Goal: Task Accomplishment & Management: Use online tool/utility

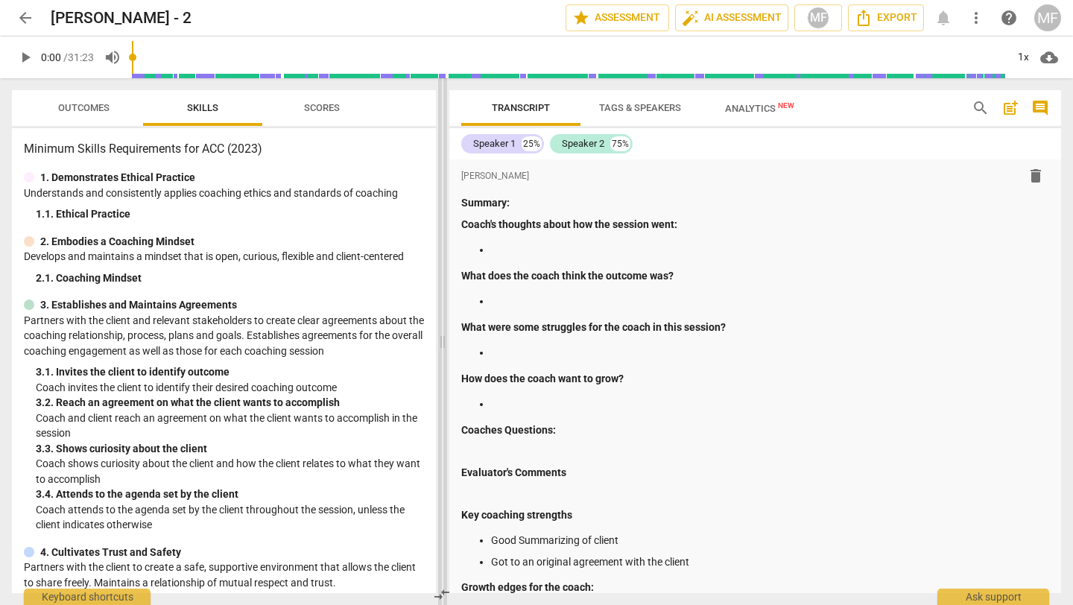
drag, startPoint x: 537, startPoint y: 330, endPoint x: 445, endPoint y: 339, distance: 92.8
click at [444, 339] on span at bounding box center [442, 341] width 9 height 527
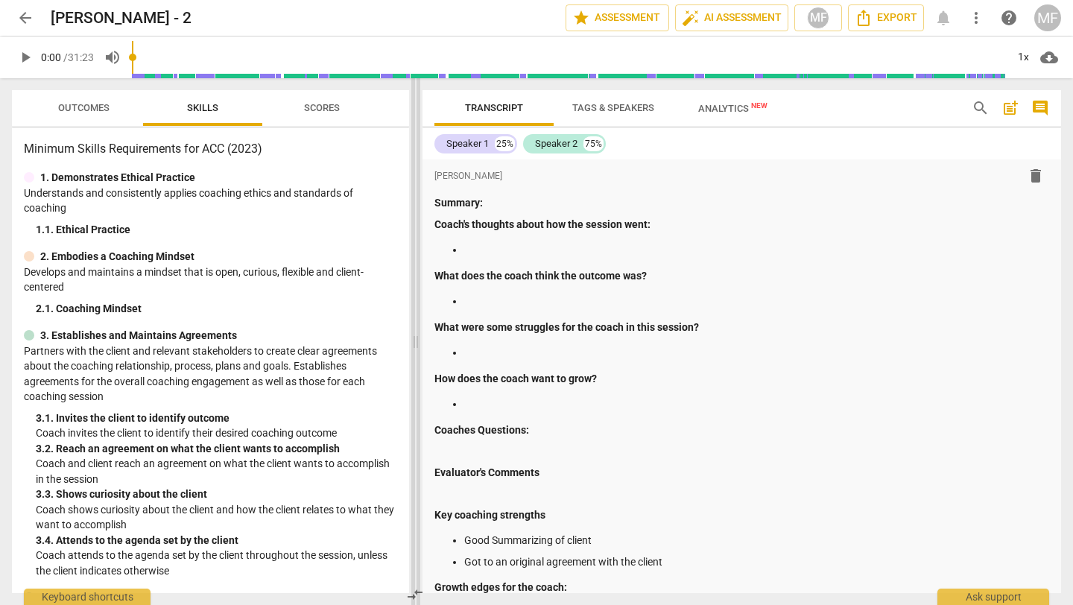
drag, startPoint x: 446, startPoint y: 339, endPoint x: 418, endPoint y: 338, distance: 28.3
click at [418, 338] on span at bounding box center [415, 341] width 9 height 527
click at [493, 250] on p at bounding box center [756, 250] width 585 height 16
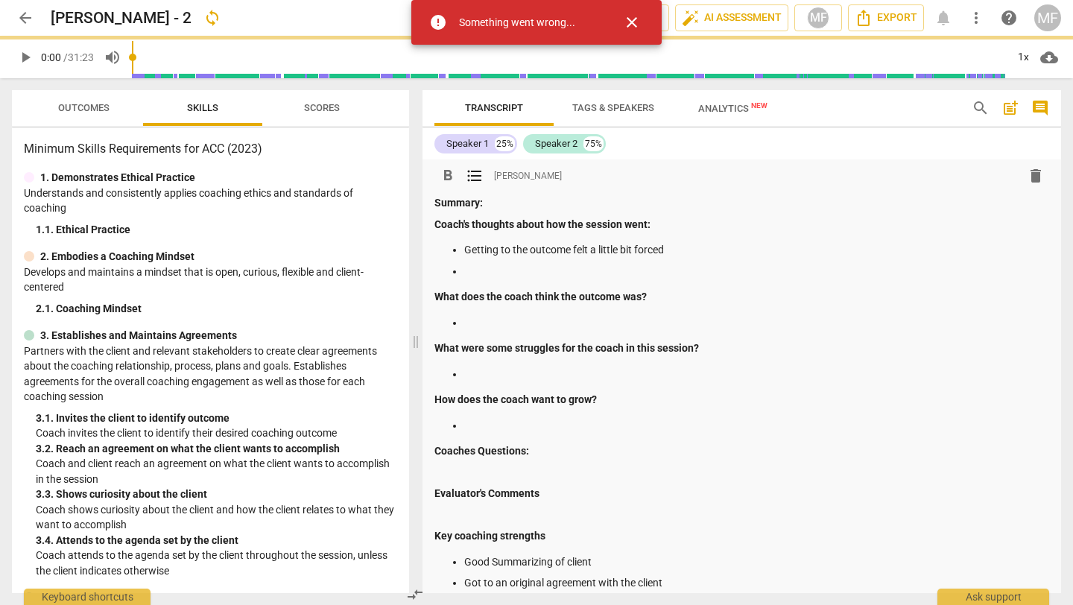
click at [499, 326] on p at bounding box center [756, 323] width 585 height 16
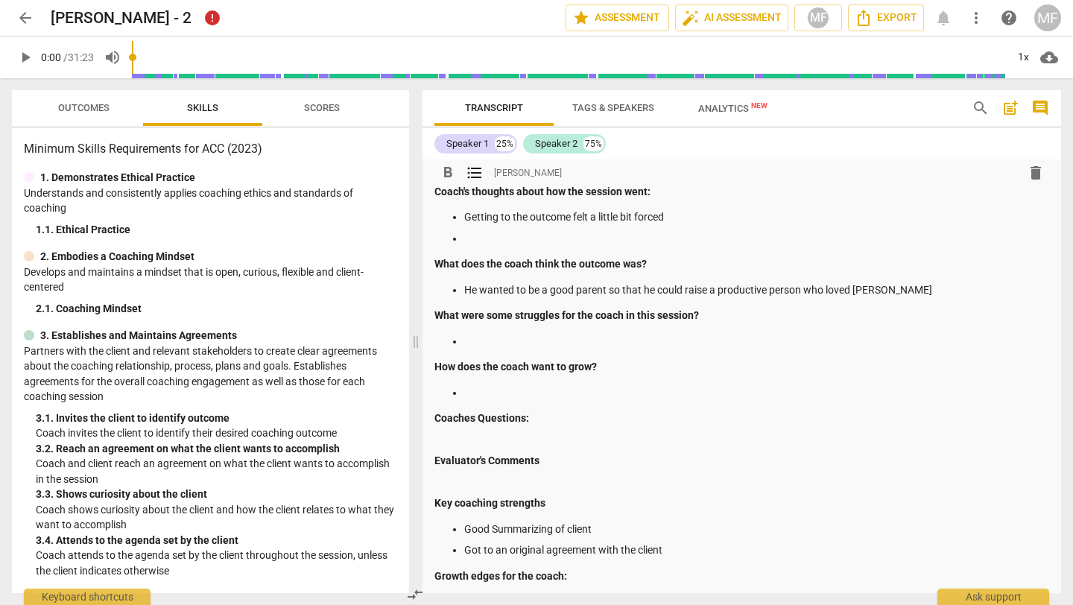
scroll to position [31, 0]
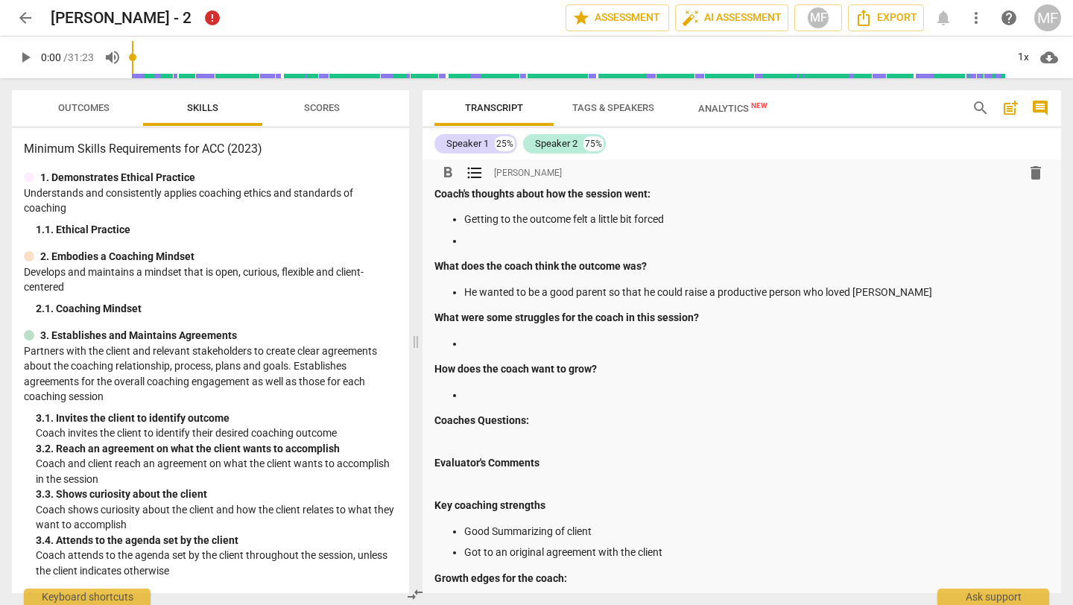
click at [520, 239] on p at bounding box center [756, 241] width 585 height 16
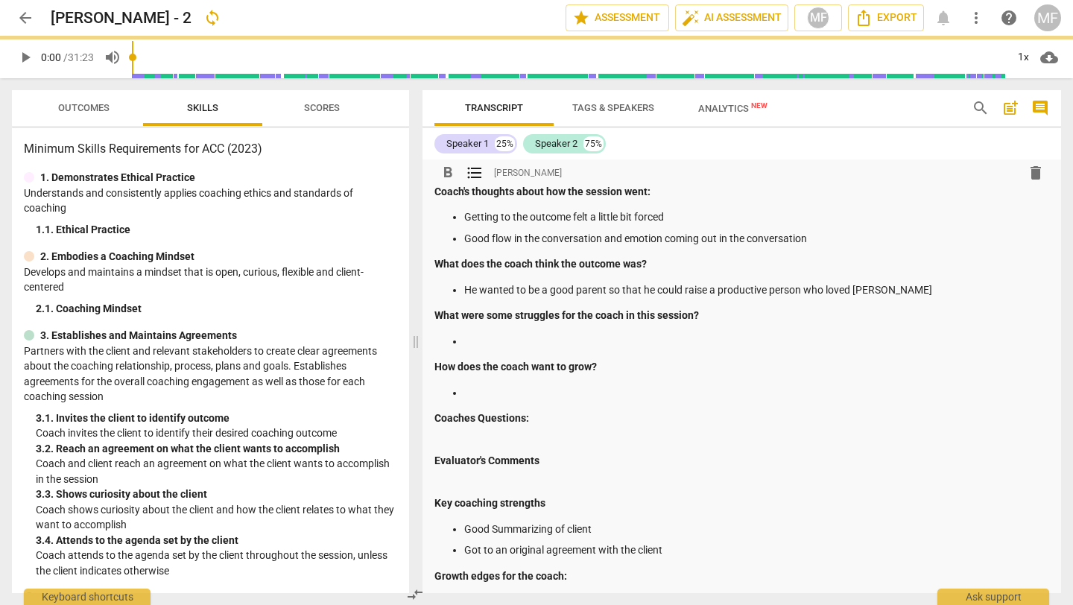
scroll to position [32, 0]
click at [623, 241] on p "Good flow in the conversation and emotion coming out in the conversation" at bounding box center [756, 240] width 585 height 16
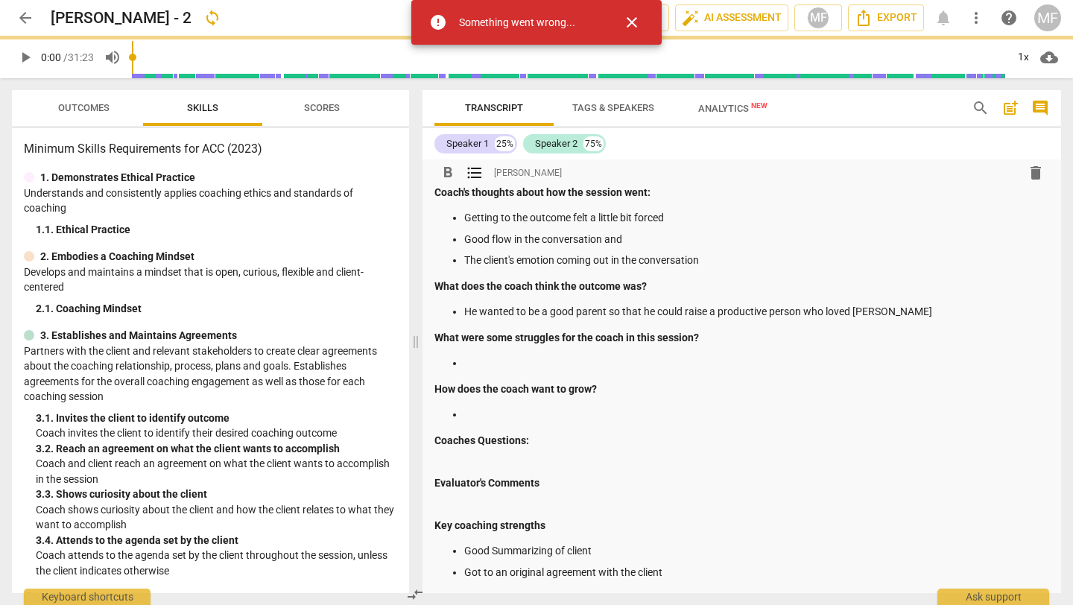
click at [630, 305] on p "He wanted to be a good parent so that he could raise a productive person who lo…" at bounding box center [756, 312] width 585 height 16
click at [630, 19] on span "close" at bounding box center [632, 22] width 18 height 18
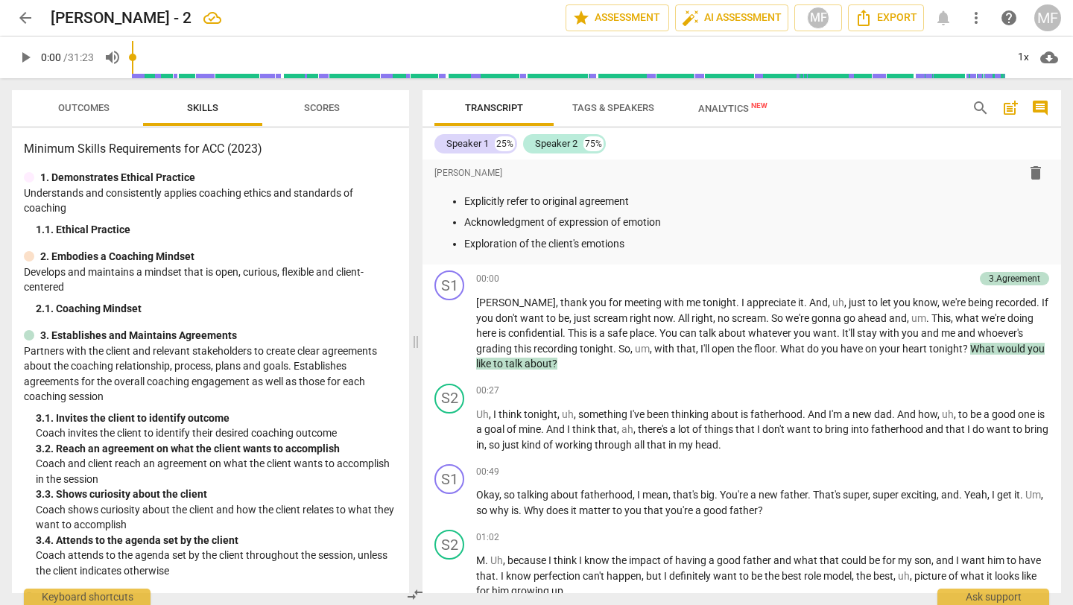
scroll to position [0, 0]
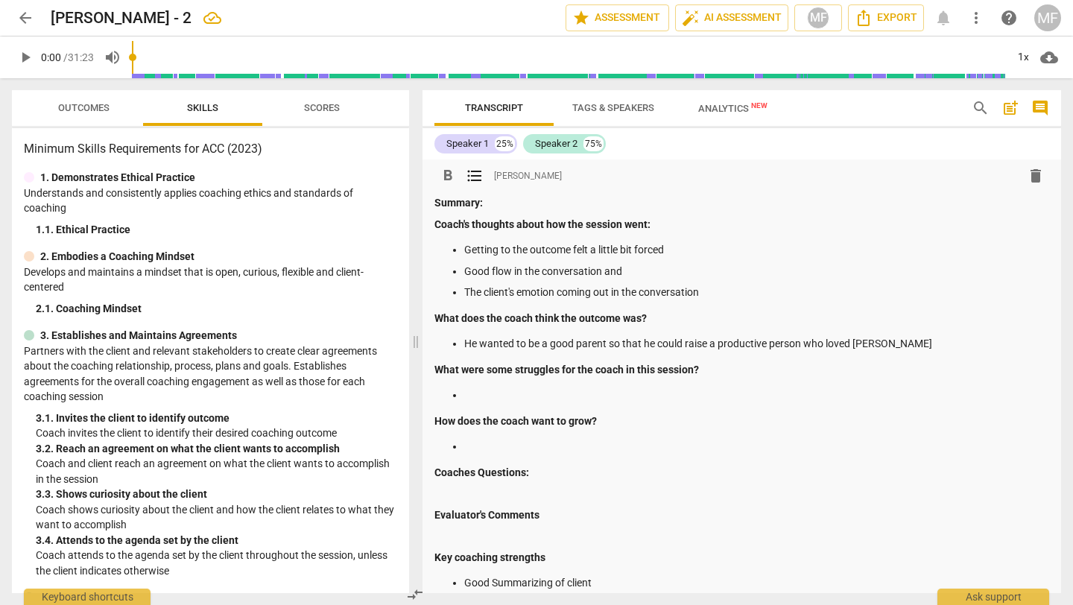
click at [716, 292] on p "The client's emotion coming out in the conversation" at bounding box center [756, 293] width 585 height 16
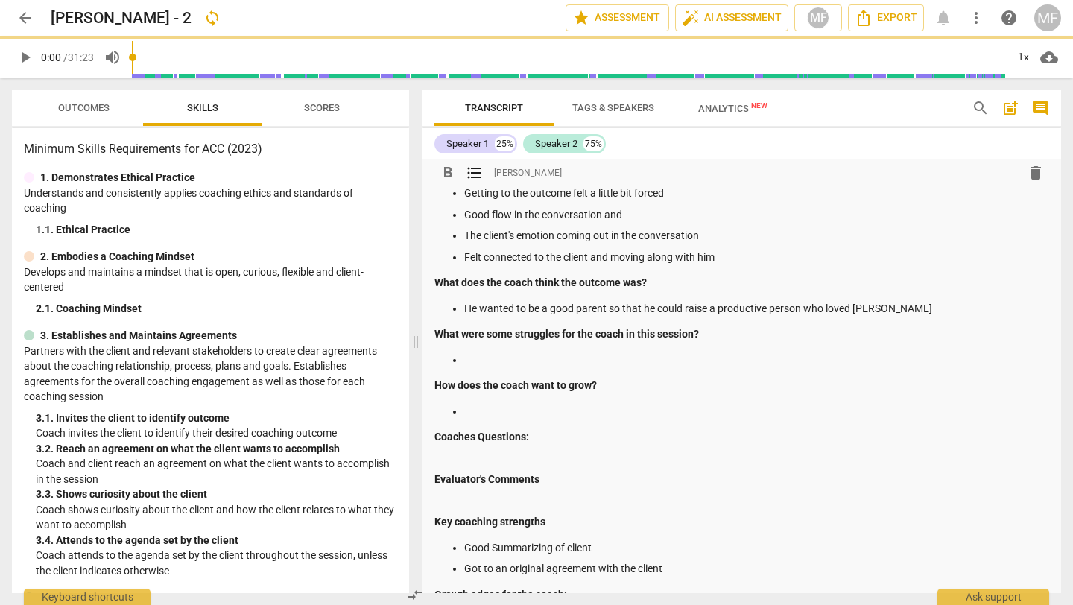
scroll to position [58, 0]
click at [481, 355] on p at bounding box center [756, 359] width 585 height 16
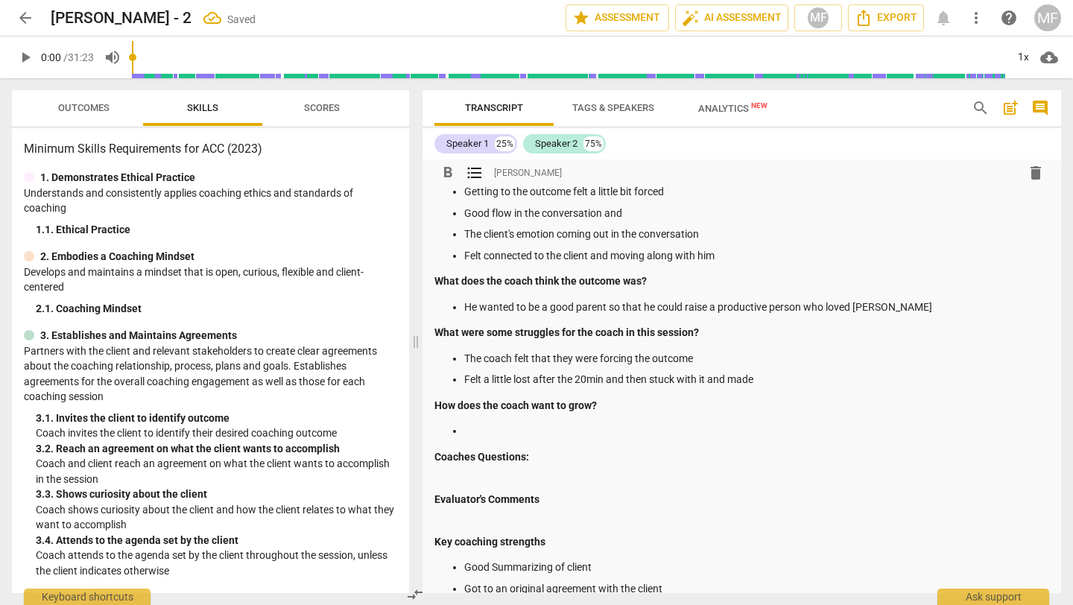
click at [506, 429] on p at bounding box center [756, 431] width 585 height 16
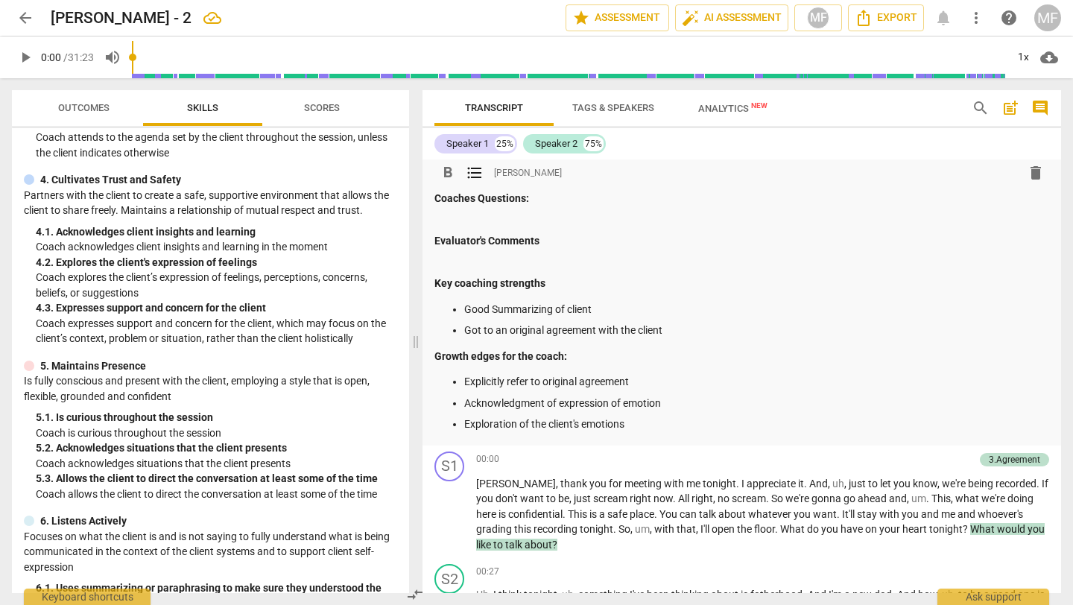
scroll to position [352, 0]
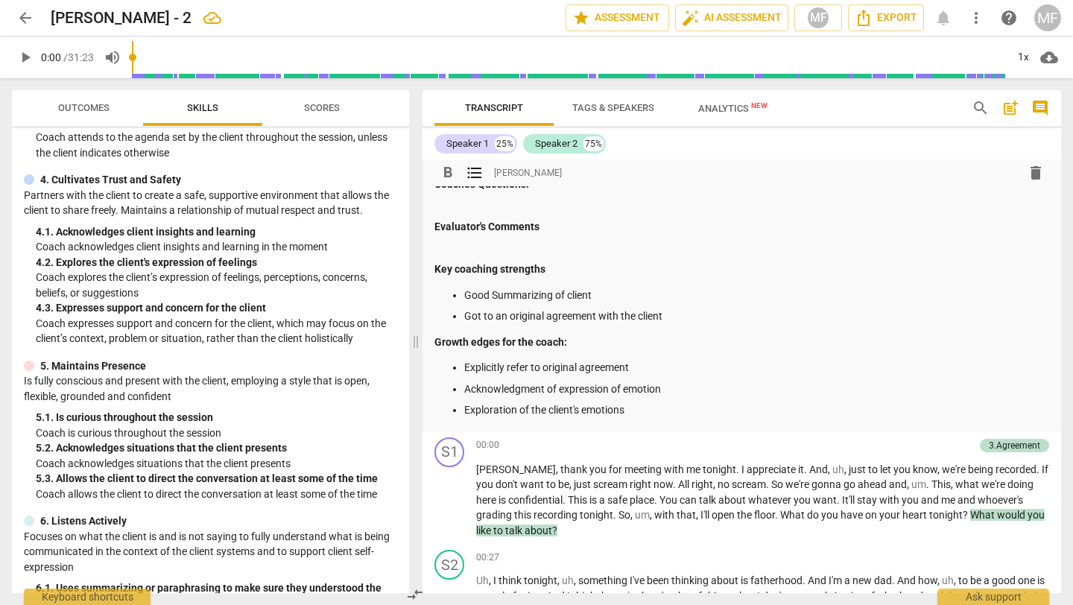
drag, startPoint x: 461, startPoint y: 394, endPoint x: 626, endPoint y: 411, distance: 166.2
click at [626, 411] on ul "Explicitly refer to original agreement Acknowledgment of expression of emotion …" at bounding box center [741, 389] width 615 height 58
click at [601, 403] on p "Exploration of the client's emotions" at bounding box center [756, 410] width 585 height 16
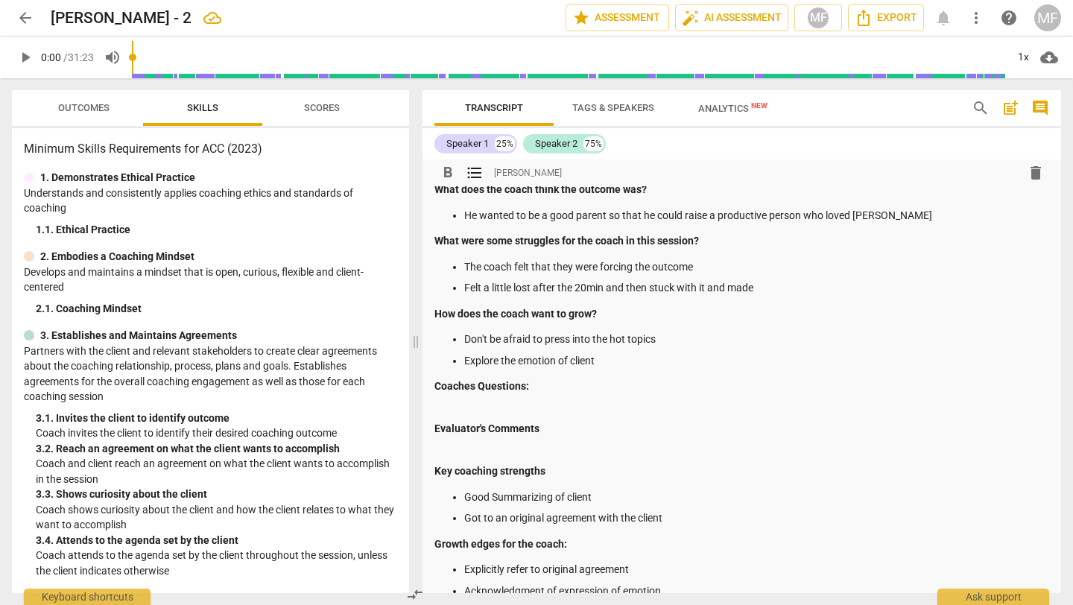
scroll to position [248, 0]
